Goal: Information Seeking & Learning: Learn about a topic

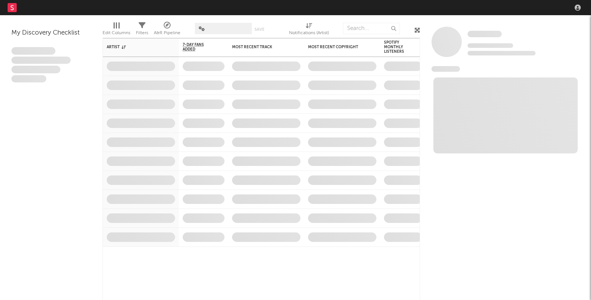
click at [492, 6] on nav "Dashboard Discovery Assistant Charts Leads" at bounding box center [295, 7] width 591 height 15
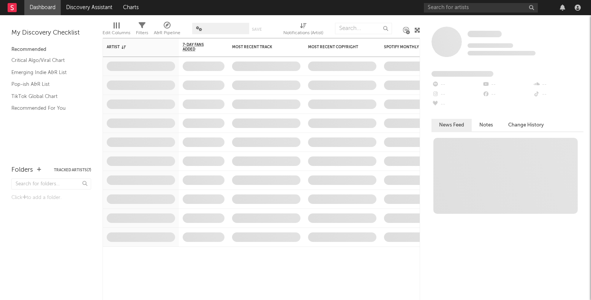
click at [484, 10] on nav "Dashboard Discovery Assistant Charts" at bounding box center [295, 7] width 591 height 15
click at [484, 10] on input "text" at bounding box center [481, 7] width 114 height 9
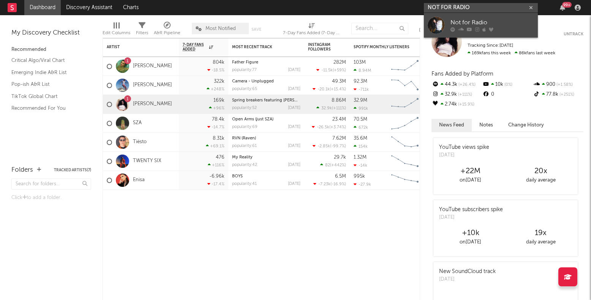
type input "NOT FOR RADIO"
click at [481, 22] on div "Not for Radio" at bounding box center [492, 22] width 84 height 9
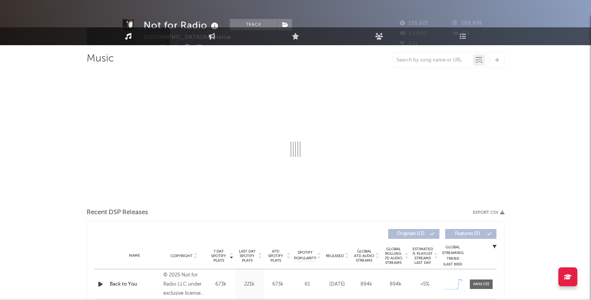
select select "1w"
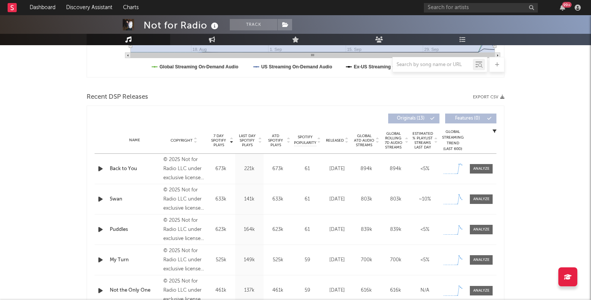
scroll to position [234, 0]
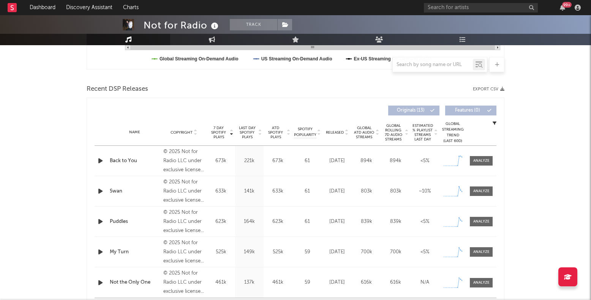
click at [101, 161] on icon "button" at bounding box center [100, 160] width 8 height 9
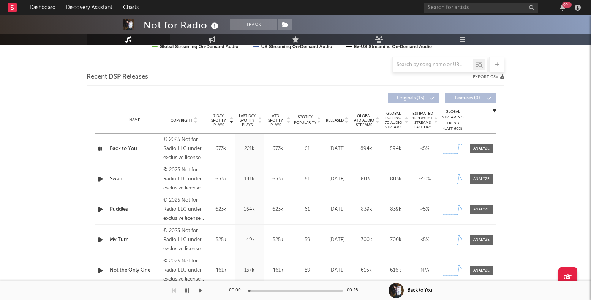
scroll to position [246, 0]
click at [470, 155] on div "Name Back to You Copyright © 2025 Not for Radio LLC under exclusive license to …" at bounding box center [296, 148] width 402 height 30
click at [478, 149] on div at bounding box center [481, 148] width 16 height 6
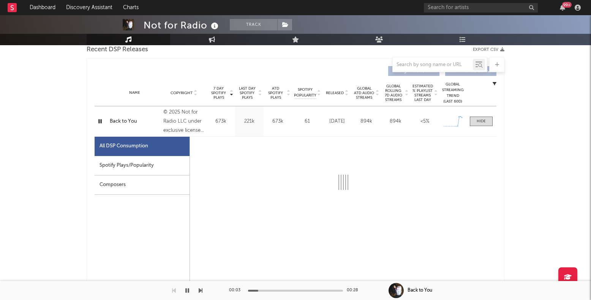
select select "1w"
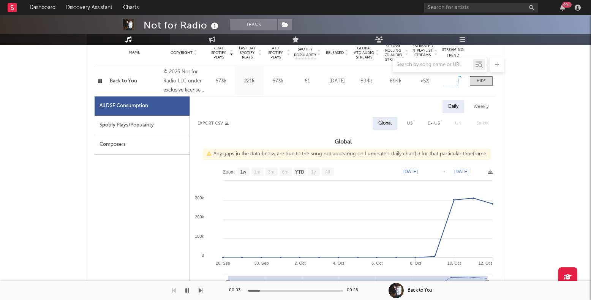
scroll to position [314, 0]
click at [486, 82] on span at bounding box center [481, 79] width 23 height 9
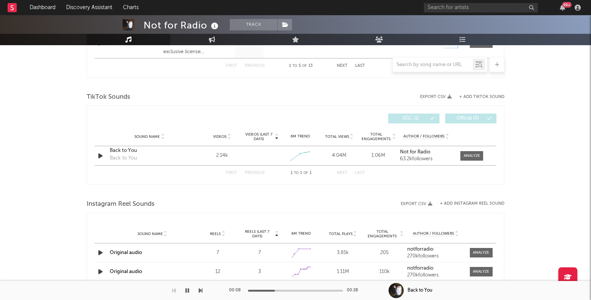
scroll to position [469, 0]
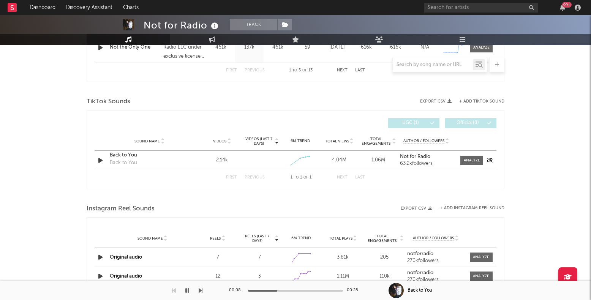
click at [101, 160] on icon "button" at bounding box center [100, 160] width 8 height 9
click at [463, 158] on span at bounding box center [471, 160] width 23 height 9
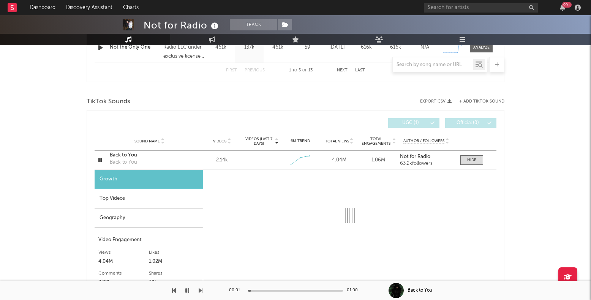
select select "1w"
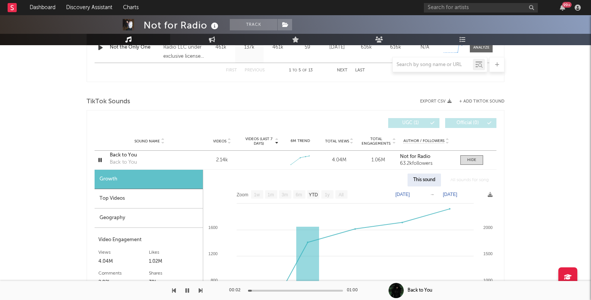
click at [168, 201] on div "Top Videos" at bounding box center [149, 198] width 108 height 19
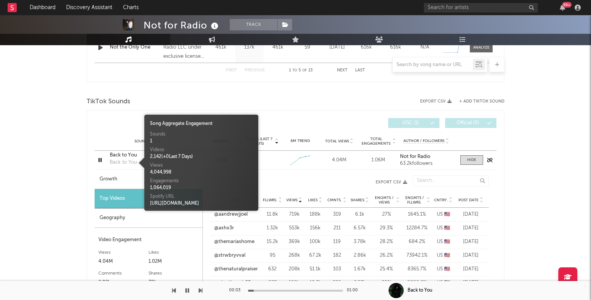
click at [126, 159] on div "Back to You" at bounding box center [123, 163] width 27 height 8
click at [116, 149] on div "Sound Name Videos Videos (last 7 days) Weekly Growth % 6M Trend Total Views Tot…" at bounding box center [296, 141] width 402 height 19
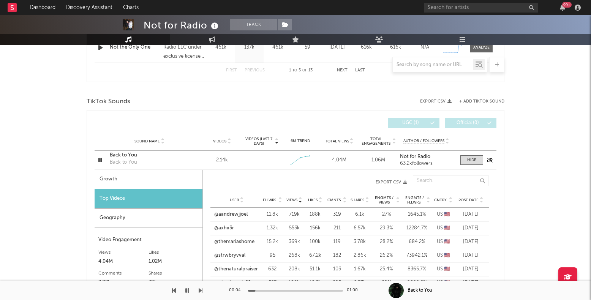
click at [115, 158] on div "Back to You" at bounding box center [149, 156] width 79 height 8
